Goal: Navigation & Orientation: Find specific page/section

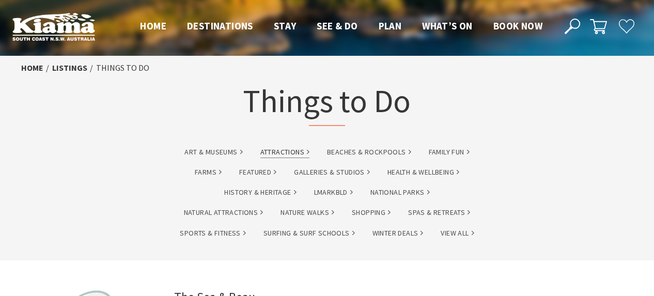
click at [284, 149] on link "Attractions" at bounding box center [284, 152] width 49 height 12
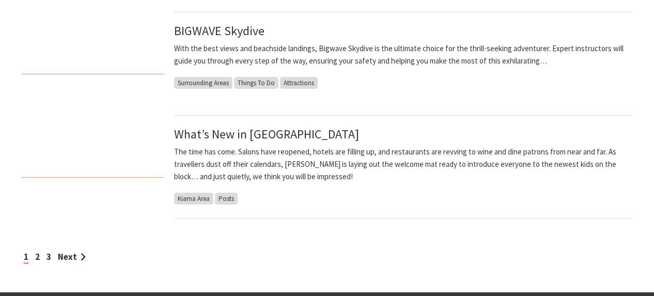
scroll to position [930, 0]
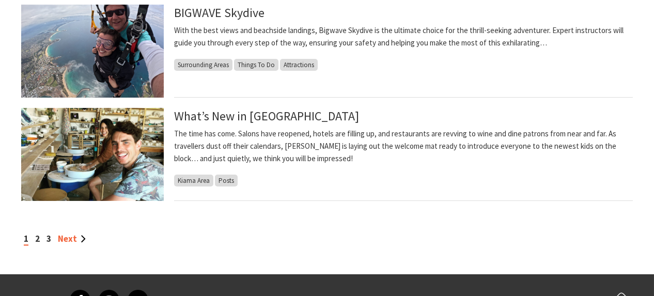
click at [73, 234] on link "Next" at bounding box center [72, 238] width 28 height 11
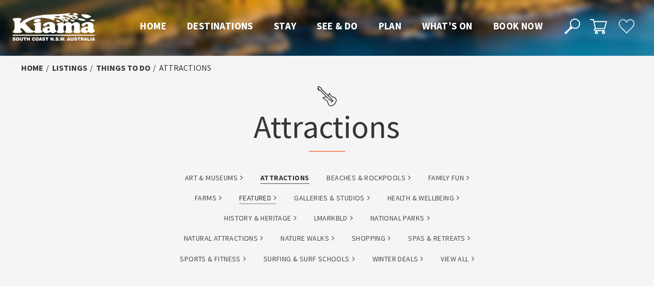
click at [262, 197] on link "Featured" at bounding box center [257, 198] width 37 height 12
